Goal: Book appointment/travel/reservation

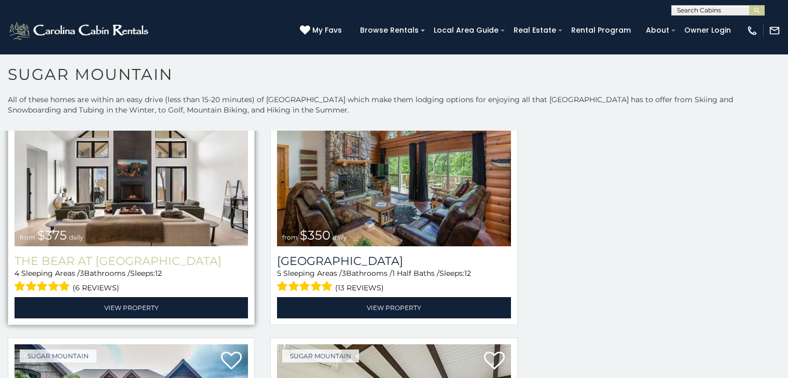
scroll to position [31, 0]
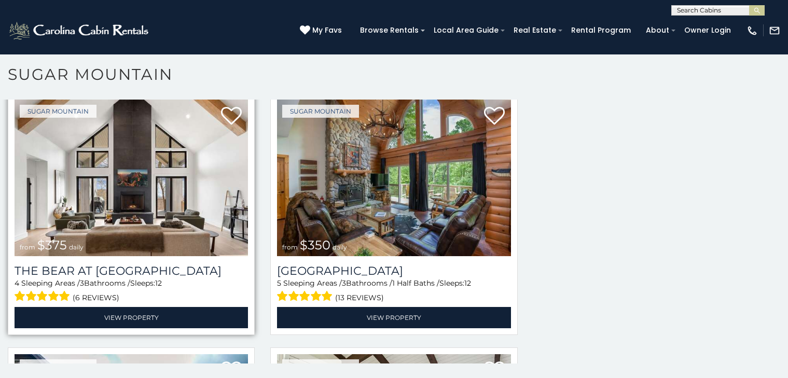
click at [77, 102] on img at bounding box center [131, 178] width 233 height 157
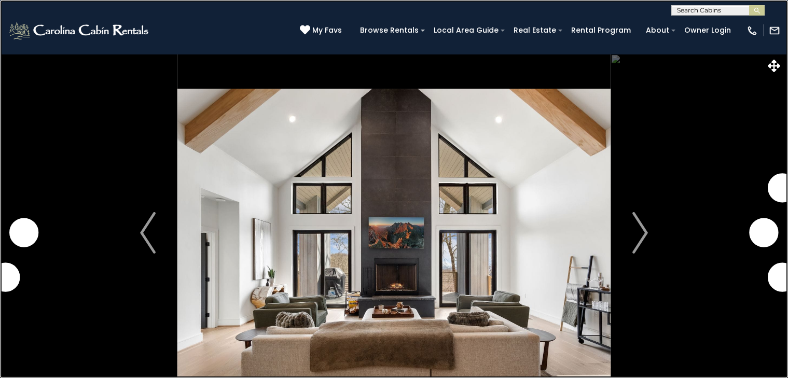
click at [110, 131] on link at bounding box center [394, 189] width 788 height 378
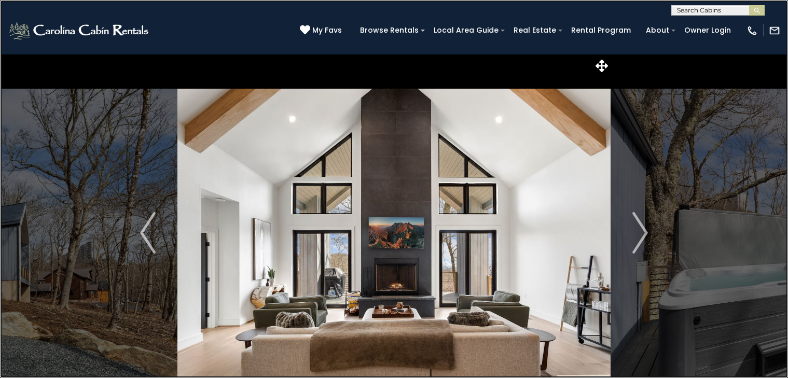
click at [9, 26] on link at bounding box center [394, 189] width 788 height 378
